Goal: Contribute content: Contribute content

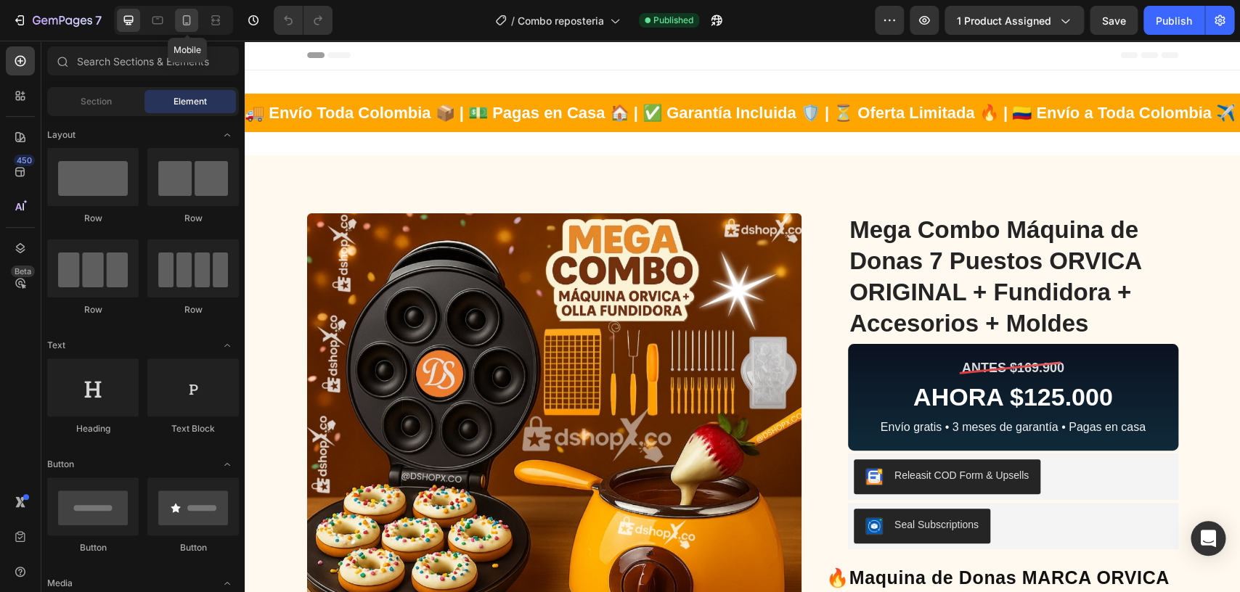
click at [186, 17] on icon at bounding box center [186, 20] width 15 height 15
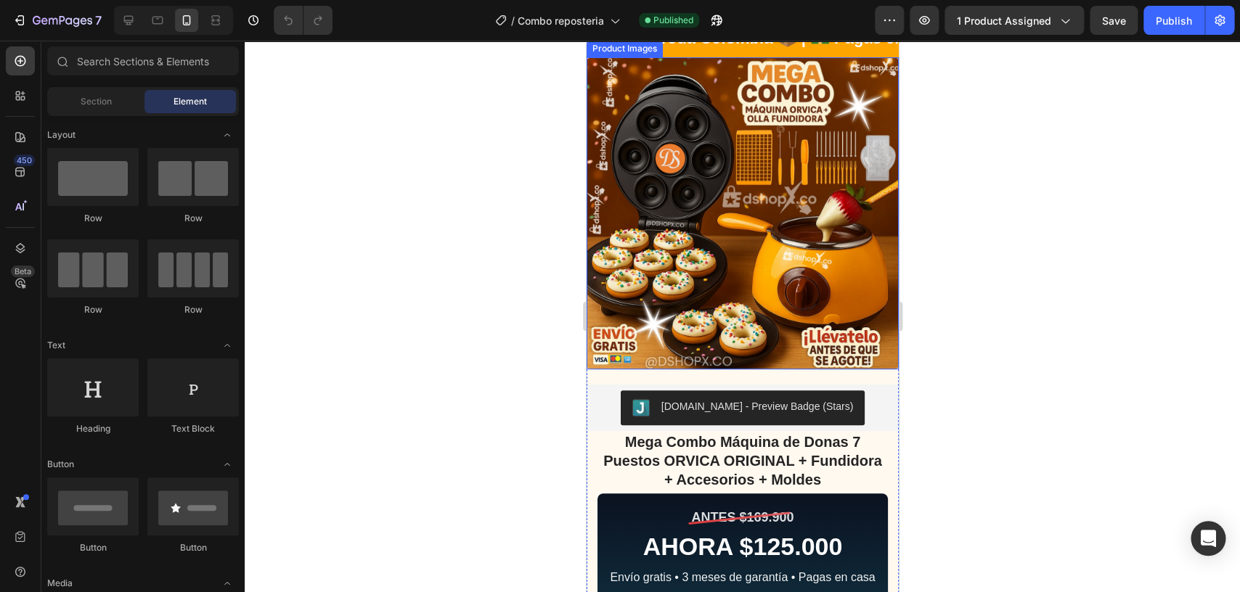
scroll to position [76, 0]
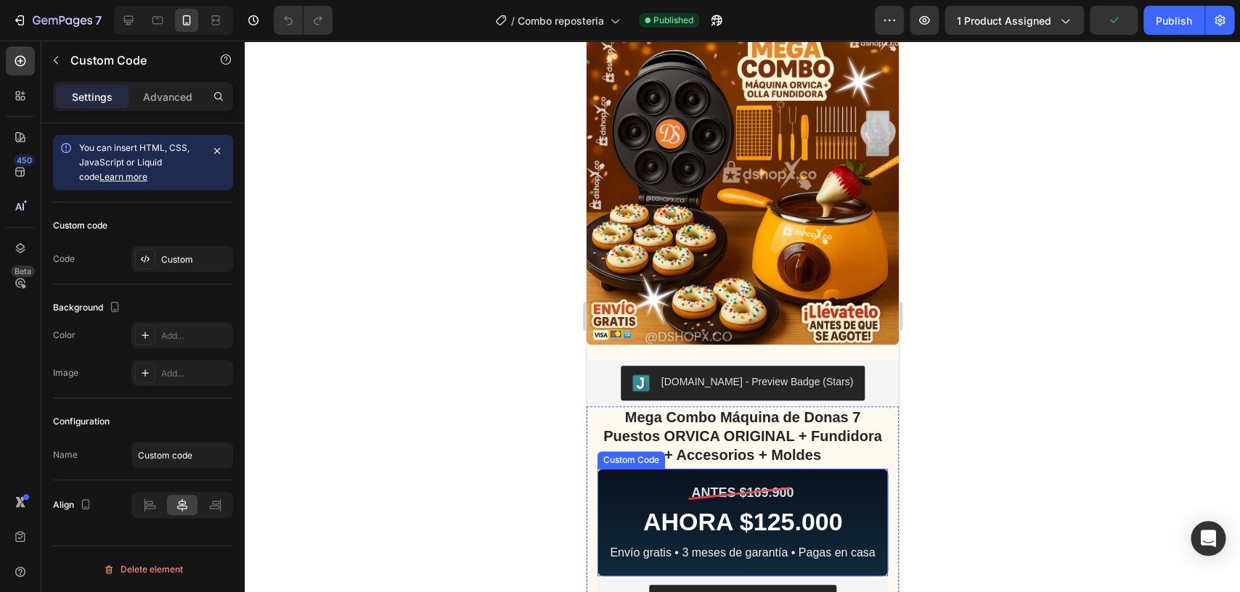
click at [742, 486] on div "ANTES $169.900" at bounding box center [741, 493] width 102 height 20
click at [196, 264] on div "Custom" at bounding box center [195, 259] width 68 height 13
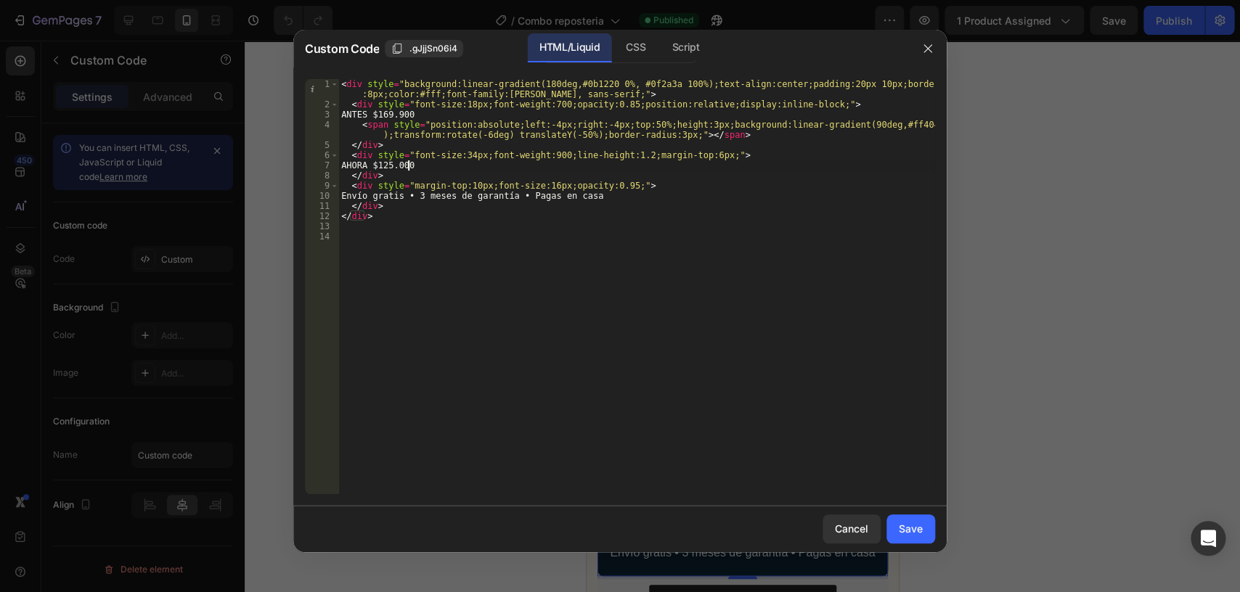
click at [409, 164] on div "< div style = "background:linear-gradient(180deg,#0b1220 0%, #0f2a3a 100%);text…" at bounding box center [636, 302] width 597 height 446
type textarea "AHORA $129.900"
click at [912, 536] on div "Save" at bounding box center [911, 528] width 24 height 15
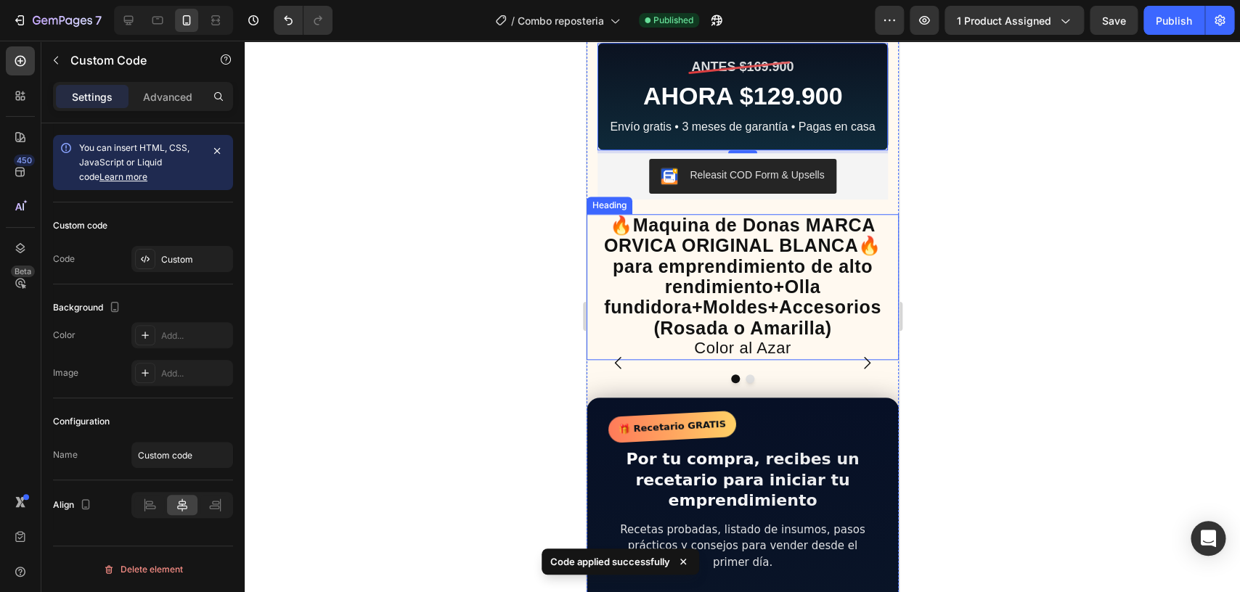
scroll to position [686, 0]
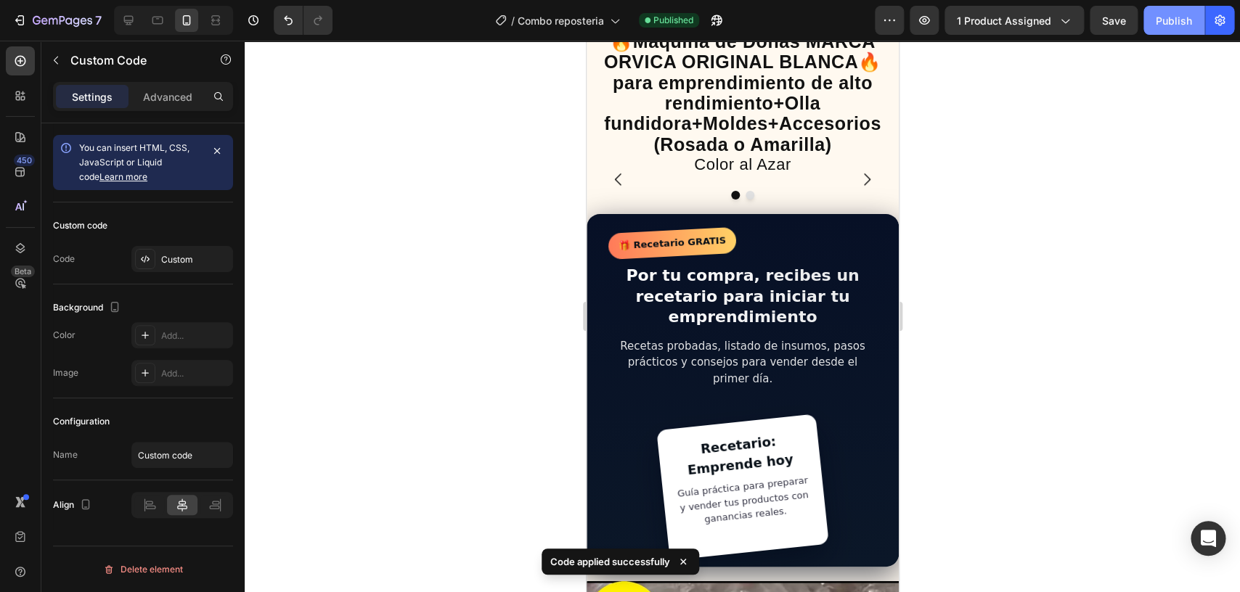
click at [1195, 15] on button "Publish" at bounding box center [1173, 20] width 61 height 29
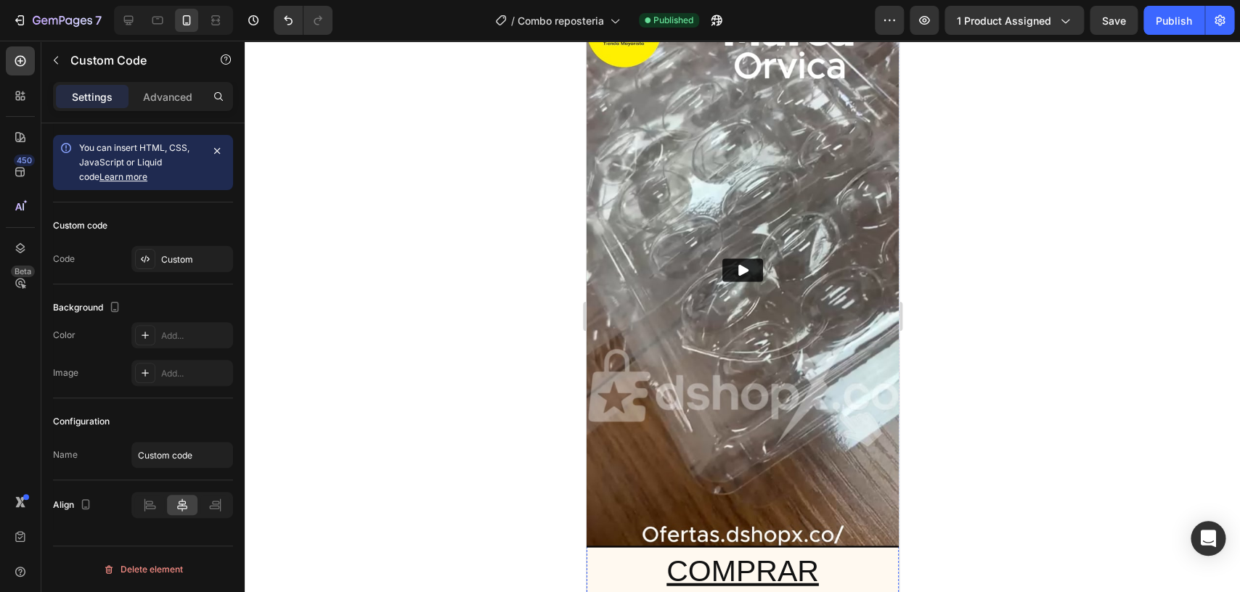
scroll to position [1296, 0]
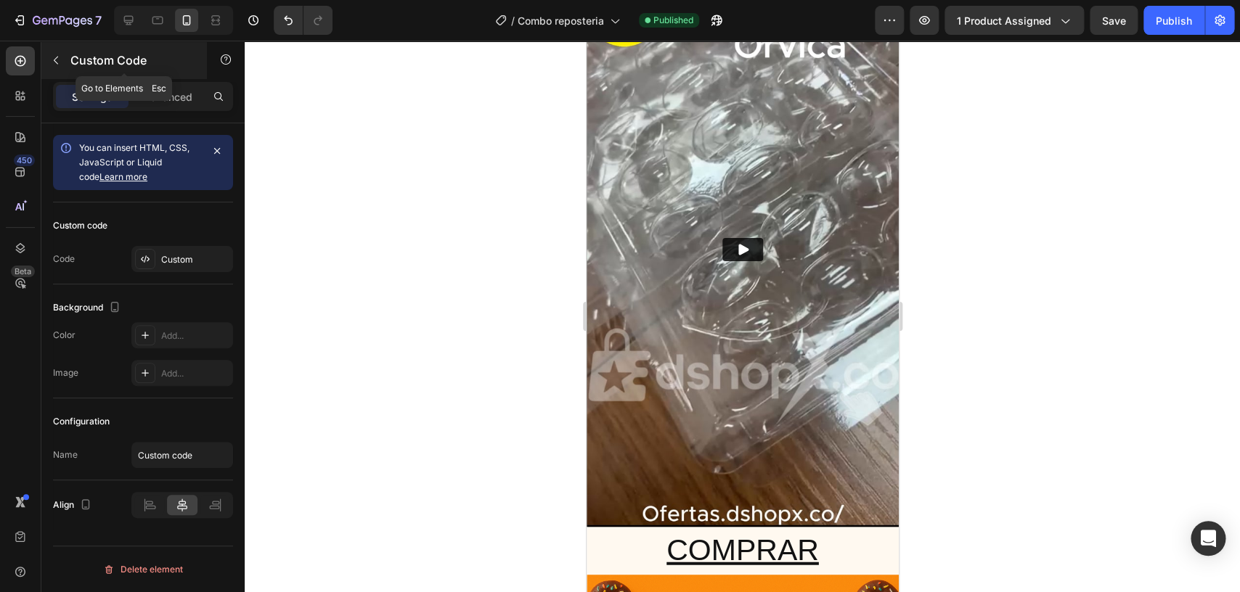
click at [51, 64] on icon "button" at bounding box center [56, 60] width 12 height 12
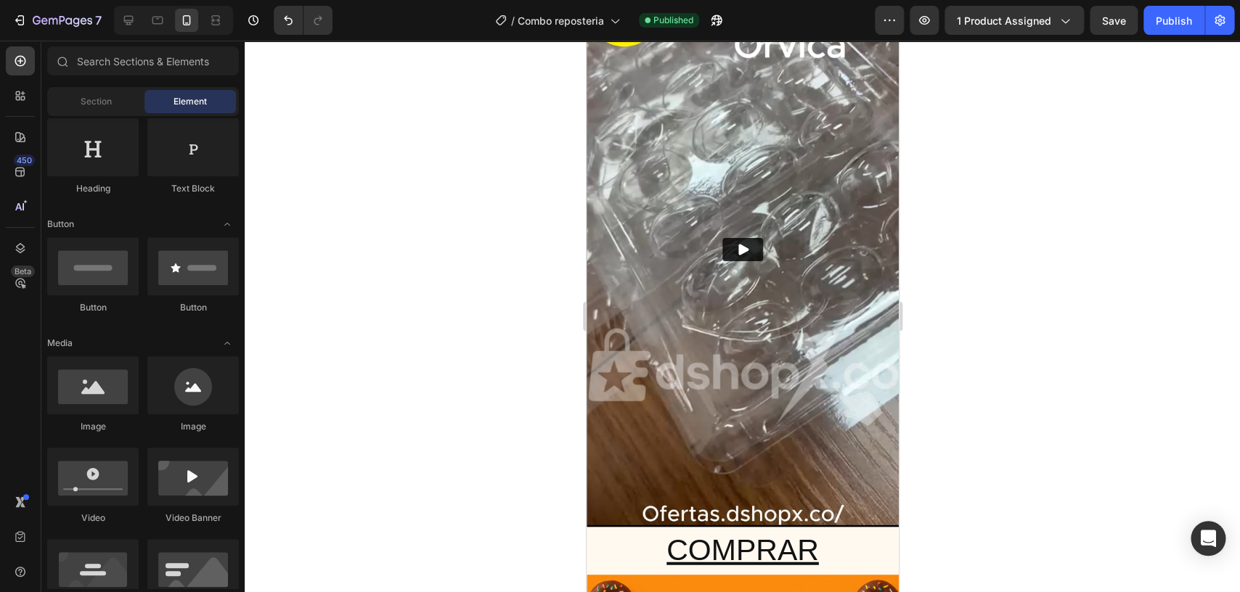
scroll to position [83, 0]
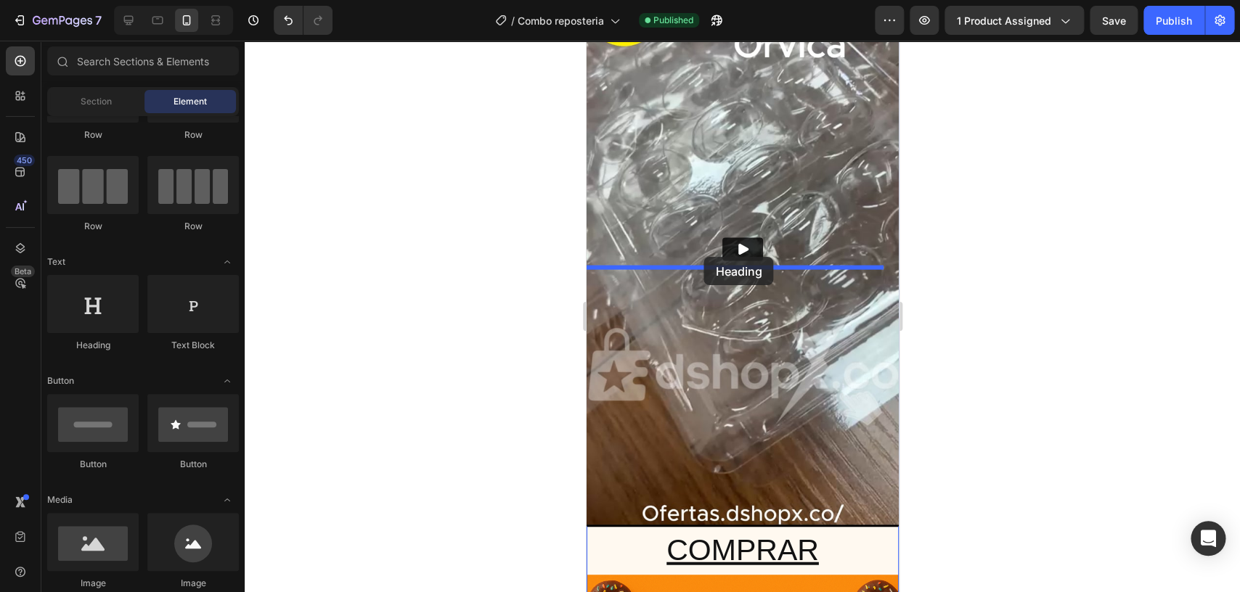
drag, startPoint x: 683, startPoint y: 345, endPoint x: 705, endPoint y: 258, distance: 90.0
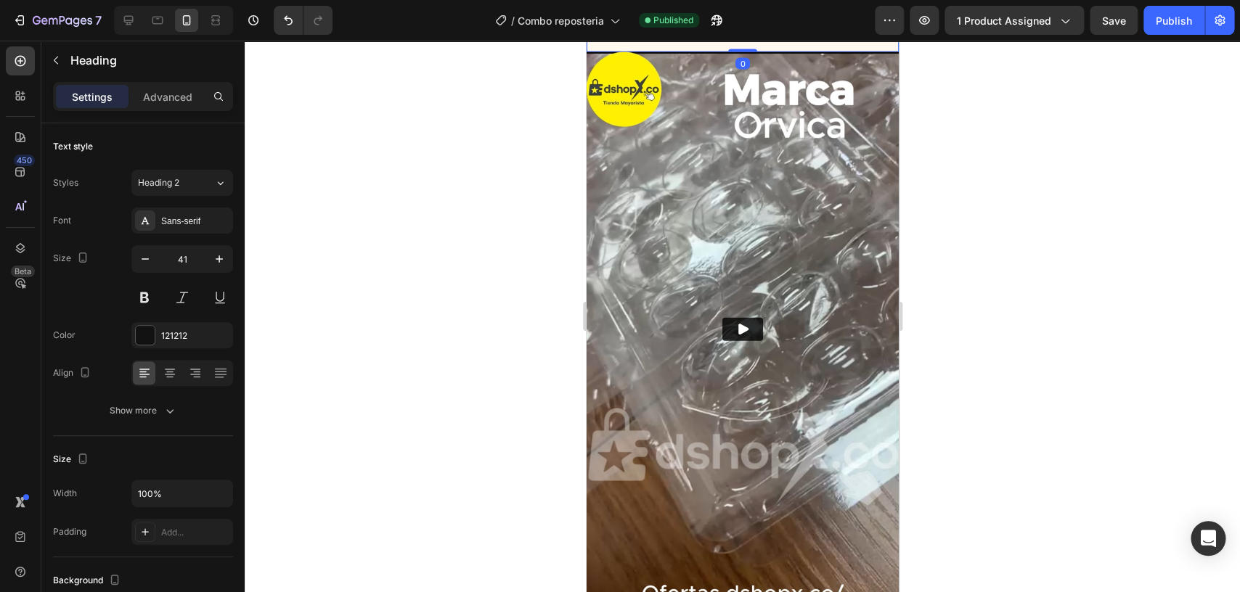
click at [758, 52] on h2 "Your heading text goes here" at bounding box center [742, 12] width 312 height 81
click at [758, 51] on p "Your heading text goes here" at bounding box center [741, 12] width 309 height 78
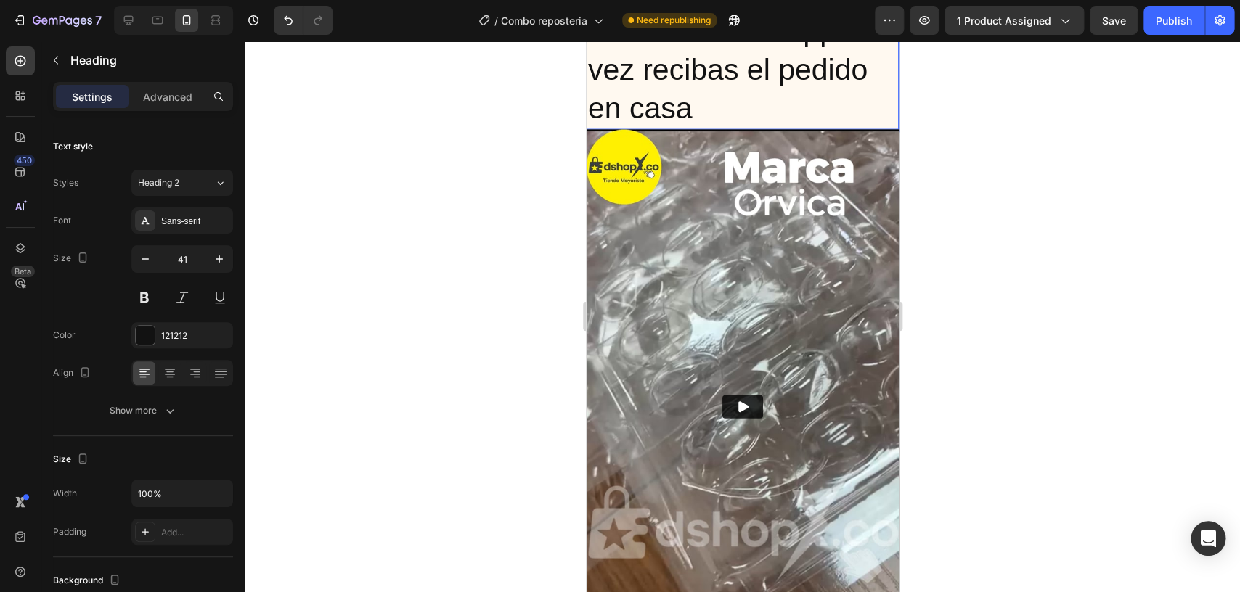
click at [758, 128] on p "Factura de compra se envia al WhatsApp una vez recibas el pedido en casa" at bounding box center [741, 50] width 309 height 155
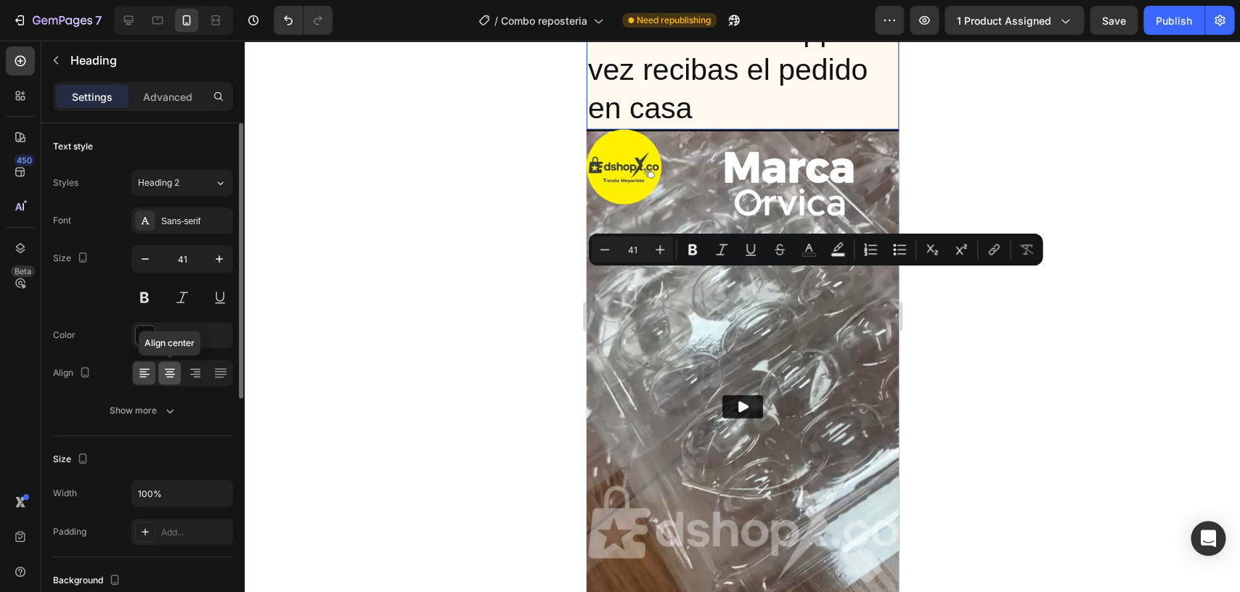
click at [171, 374] on icon at bounding box center [170, 374] width 10 height 1
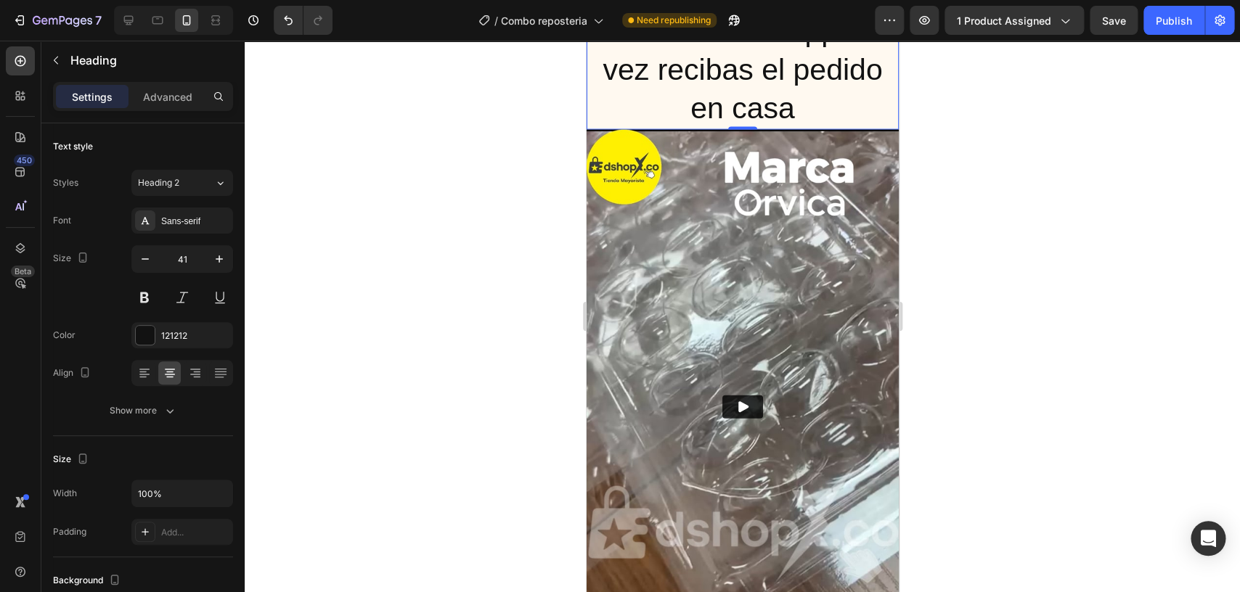
click at [622, 128] on p "Factura de compra se envia al WhatsApp una vez recibas el pedido en casa" at bounding box center [741, 50] width 309 height 155
click at [144, 298] on button at bounding box center [144, 298] width 26 height 26
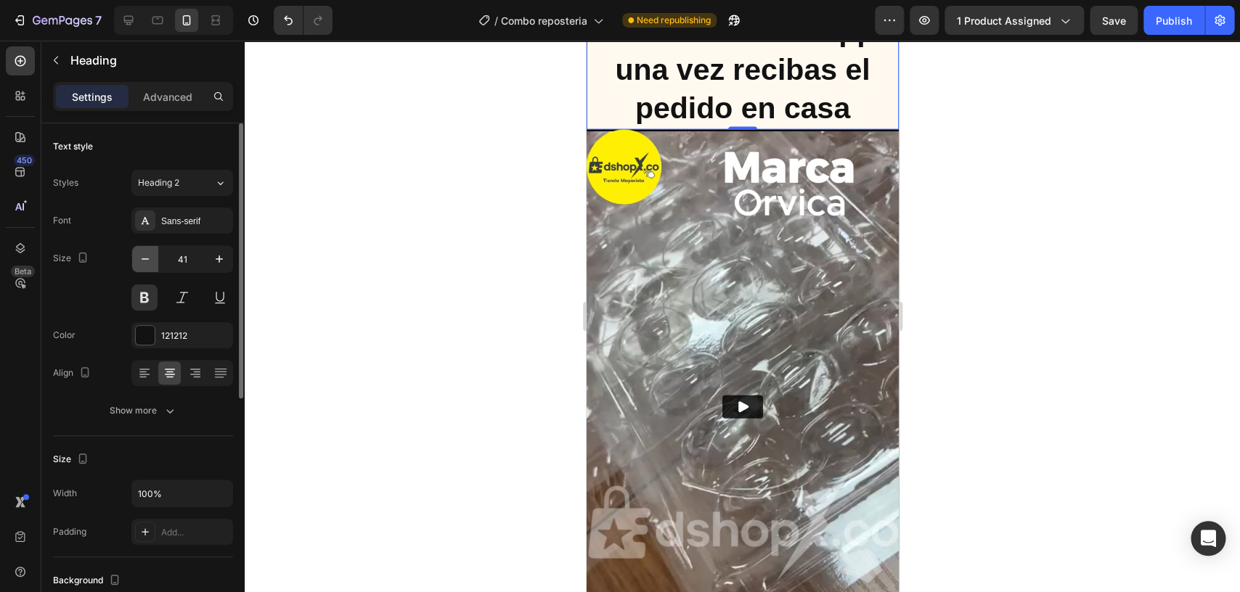
click at [146, 264] on icon "button" at bounding box center [145, 259] width 15 height 15
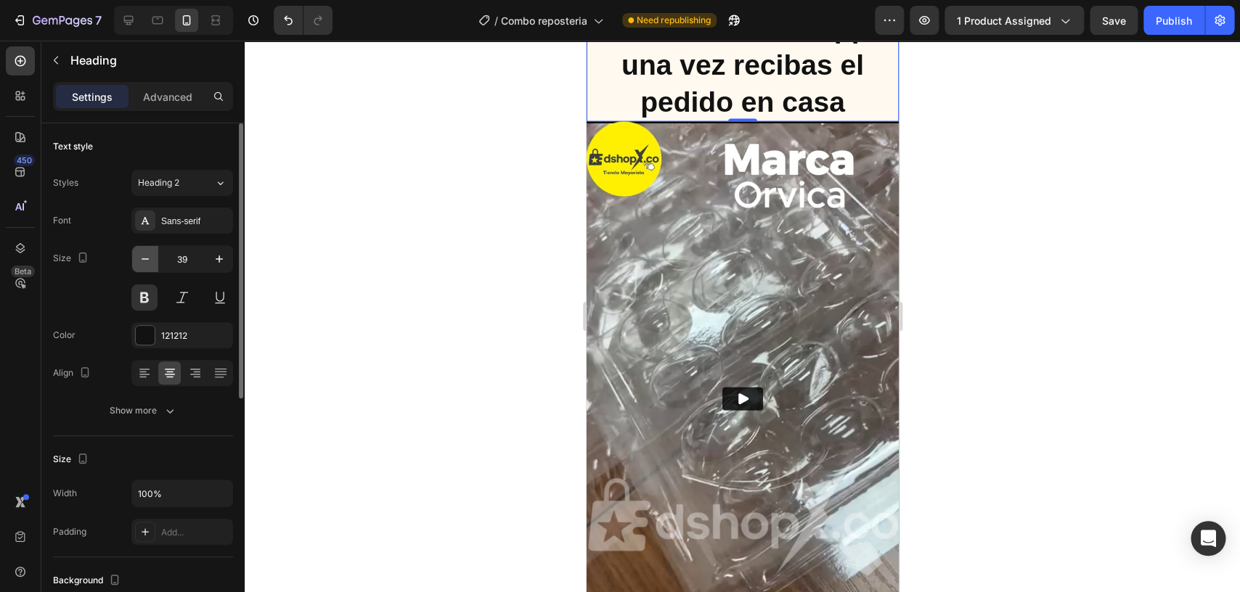
click at [146, 264] on icon "button" at bounding box center [145, 259] width 15 height 15
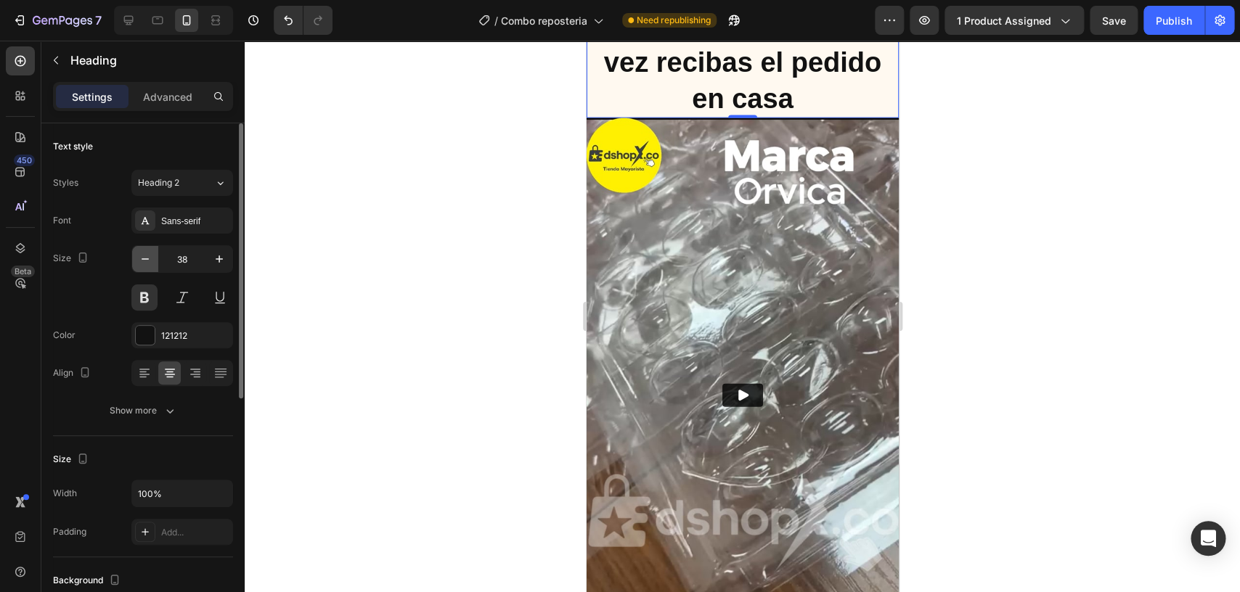
click at [146, 264] on icon "button" at bounding box center [145, 259] width 15 height 15
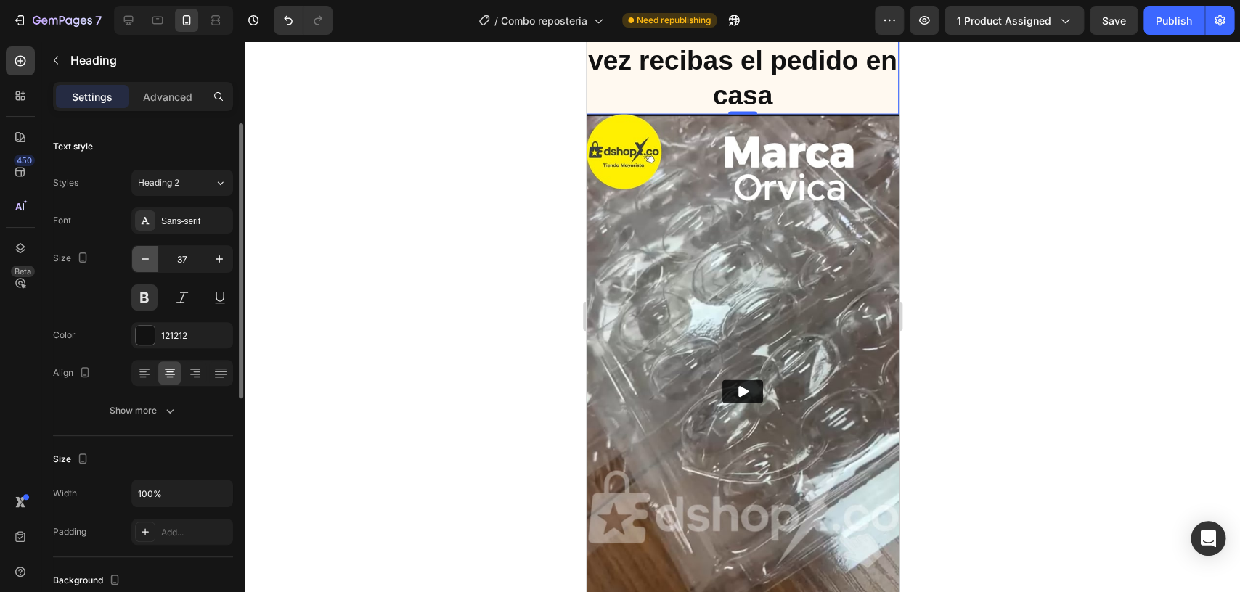
click at [146, 264] on icon "button" at bounding box center [145, 259] width 15 height 15
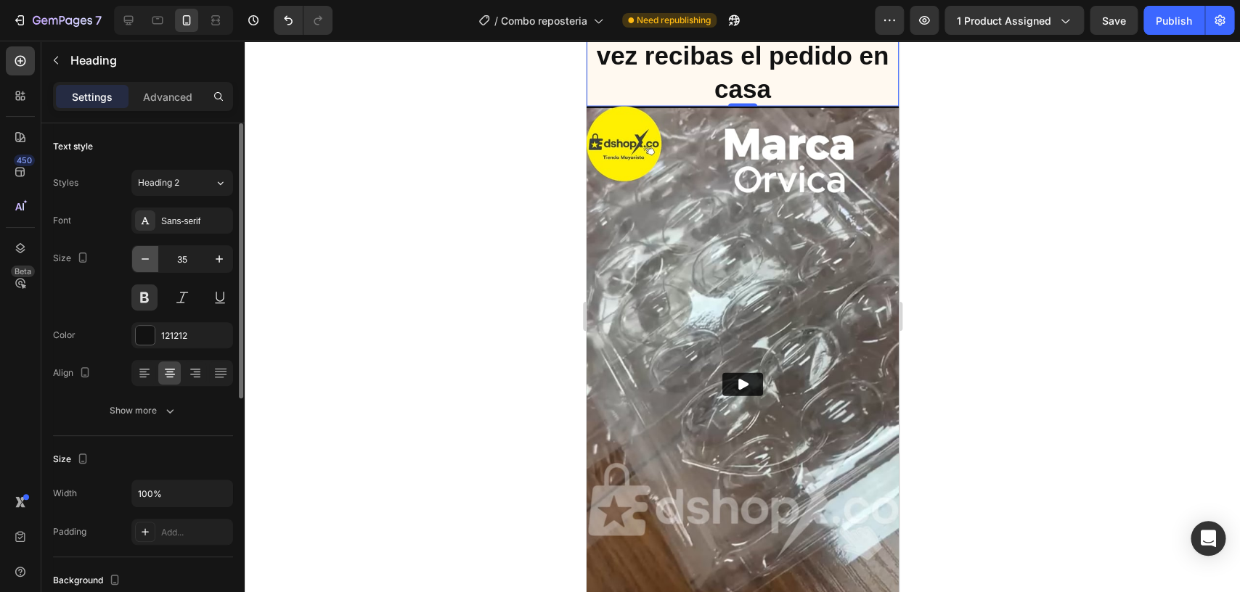
click at [146, 264] on icon "button" at bounding box center [145, 259] width 15 height 15
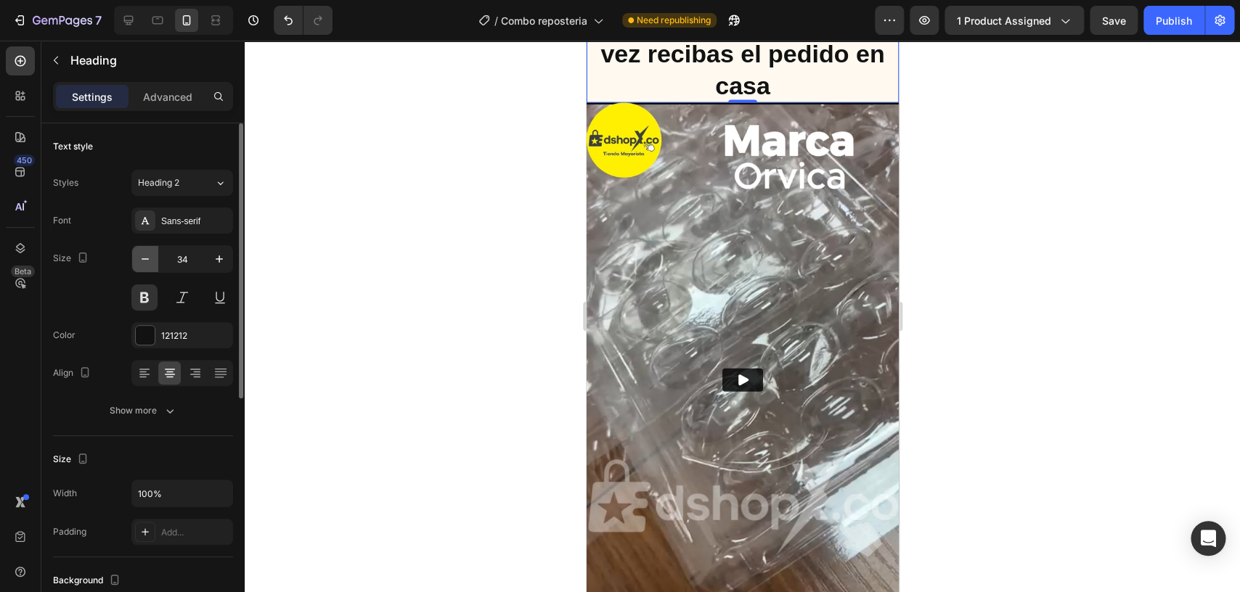
click at [146, 264] on icon "button" at bounding box center [145, 259] width 15 height 15
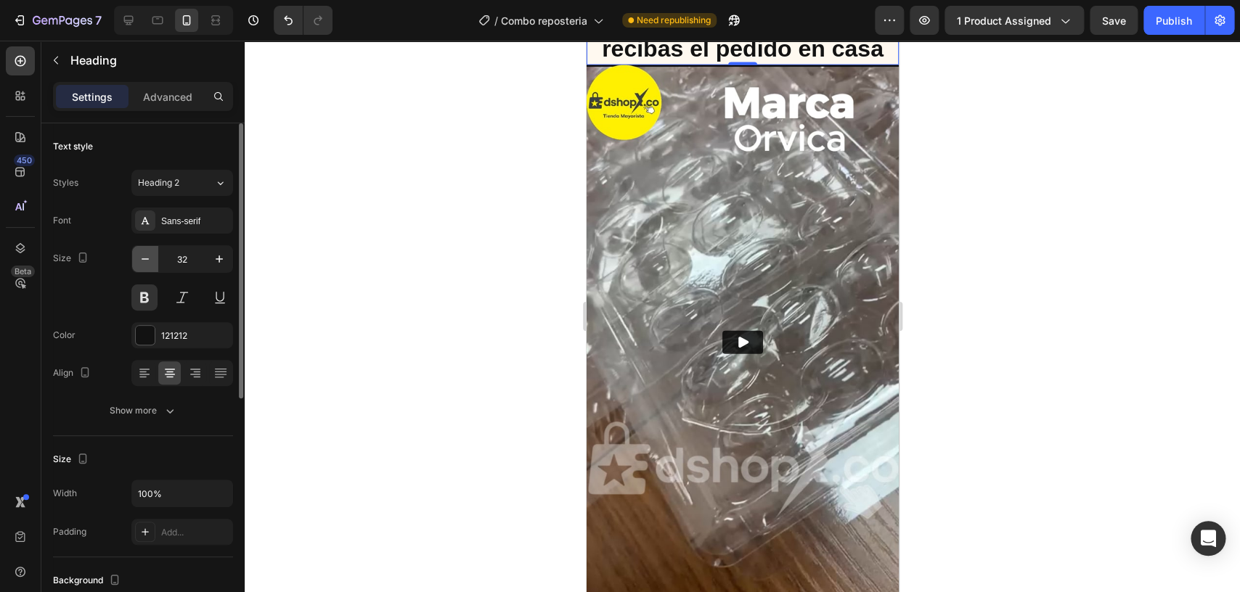
click at [146, 264] on icon "button" at bounding box center [145, 259] width 15 height 15
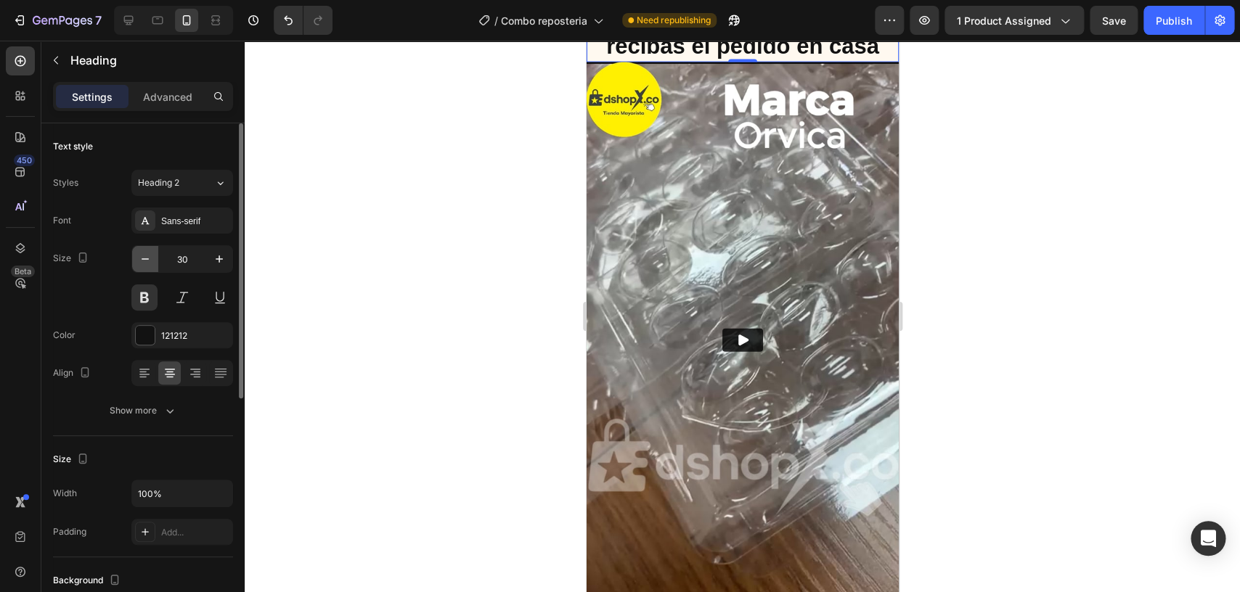
click at [146, 264] on icon "button" at bounding box center [145, 259] width 15 height 15
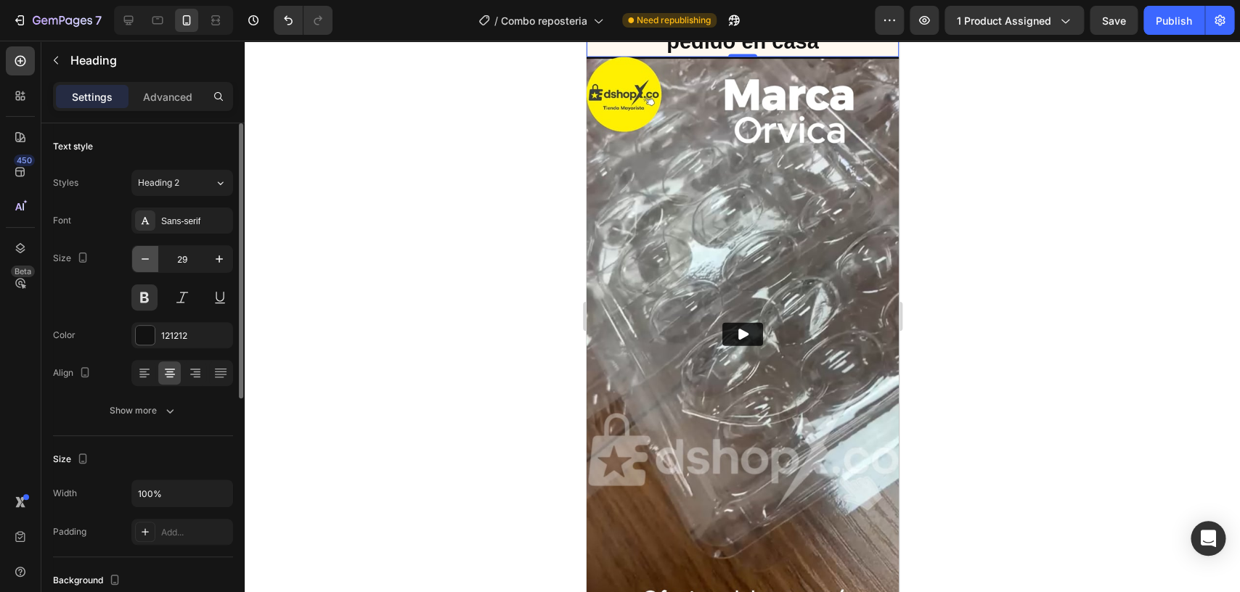
click at [146, 264] on icon "button" at bounding box center [145, 259] width 15 height 15
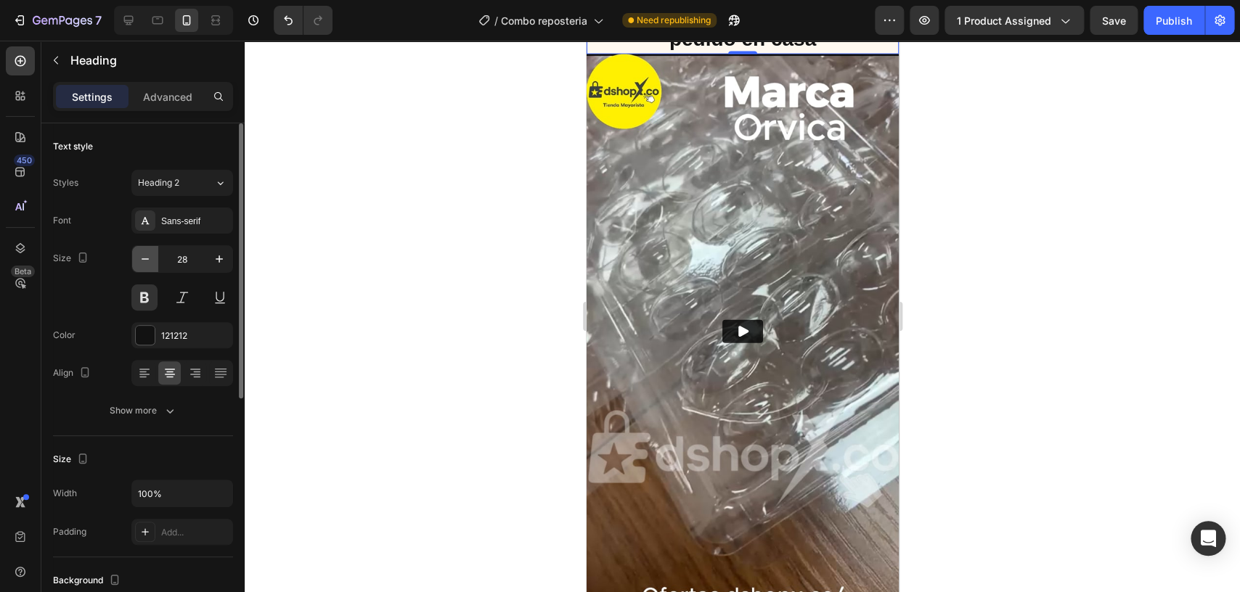
click at [146, 264] on icon "button" at bounding box center [145, 259] width 15 height 15
type input "27"
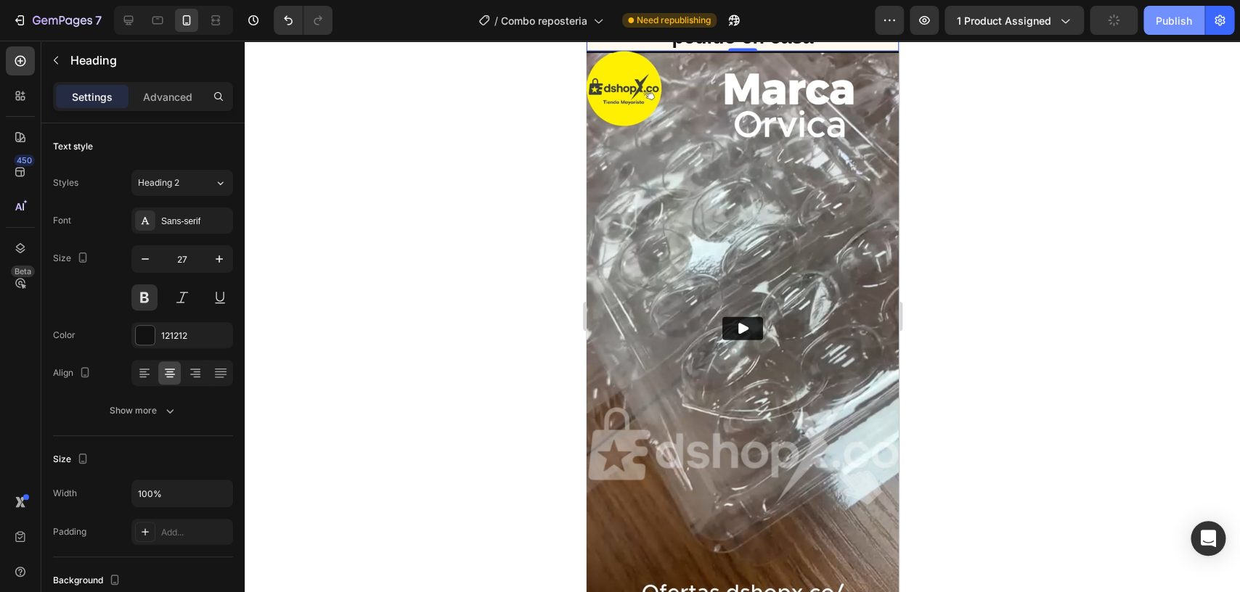
click at [1160, 22] on div "Publish" at bounding box center [1173, 20] width 36 height 15
click at [669, 49] on p "Factura de compra se envía al WhatsApp una vez recibas el pedido en casa" at bounding box center [741, 11] width 309 height 76
click at [663, 49] on p "Factura de compra se envía al WhatsApp una vez recibas el pedido en casa" at bounding box center [741, 11] width 309 height 76
click at [817, 49] on p "📜Factura de compra se envía al WhatsApp una vez recibas el pedido en casa" at bounding box center [741, 11] width 309 height 76
click at [1161, 33] on button "Publish" at bounding box center [1173, 20] width 61 height 29
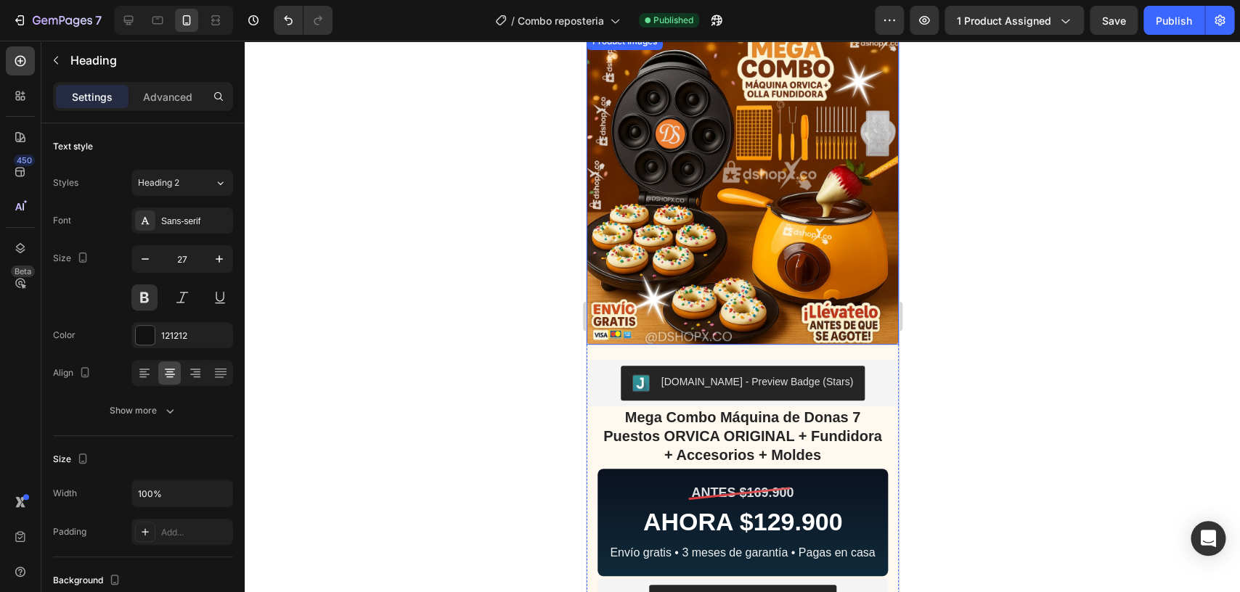
scroll to position [0, 0]
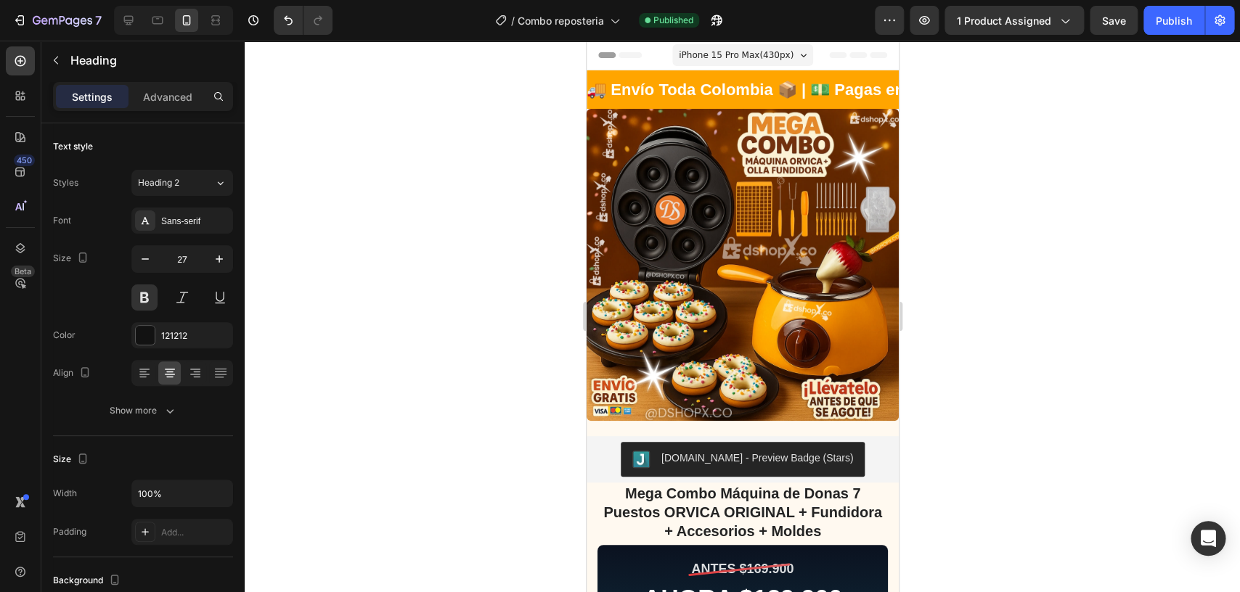
click at [410, 147] on div at bounding box center [742, 317] width 995 height 552
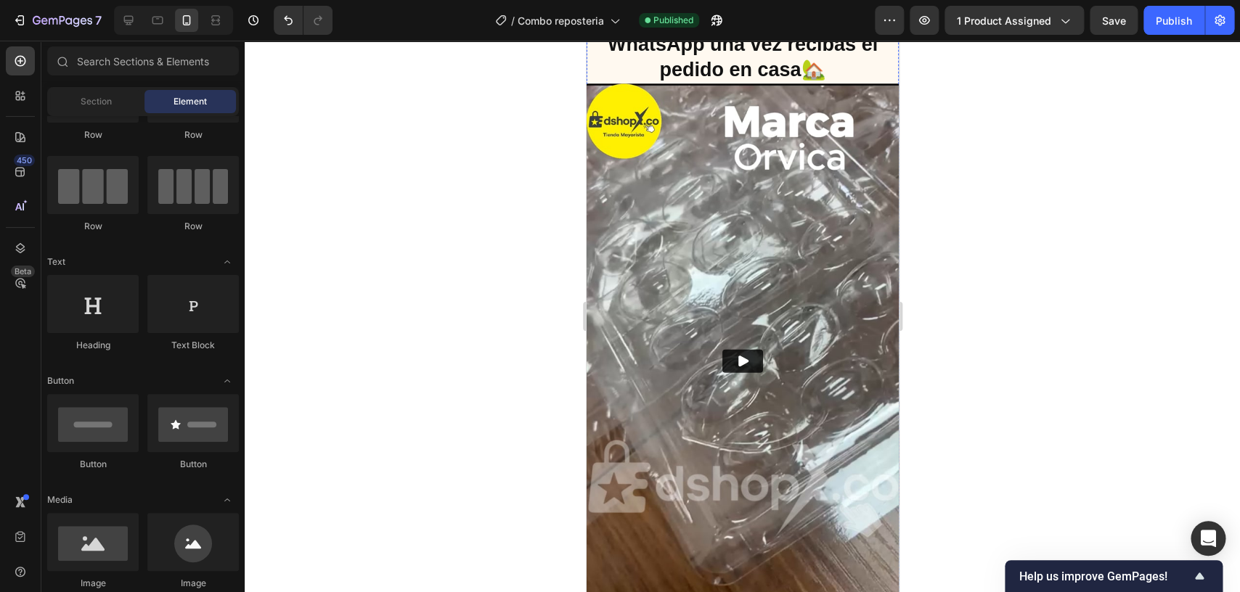
scroll to position [1296, 0]
